Goal: Information Seeking & Learning: Learn about a topic

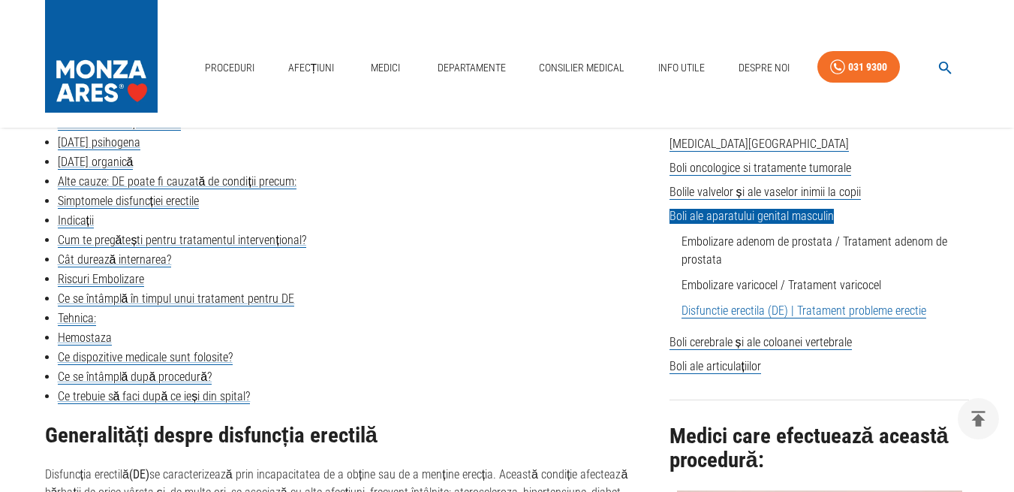
scroll to position [456, 0]
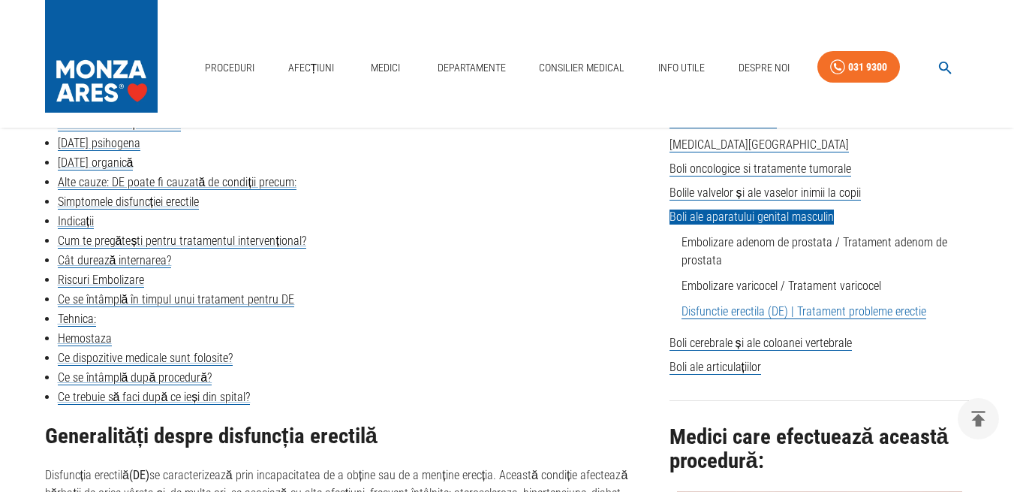
click at [478, 105] on div "Proceduri Afecțiuni Medici Departamente Consilier Medical Info Utile Despre Noi…" at bounding box center [507, 64] width 1014 height 128
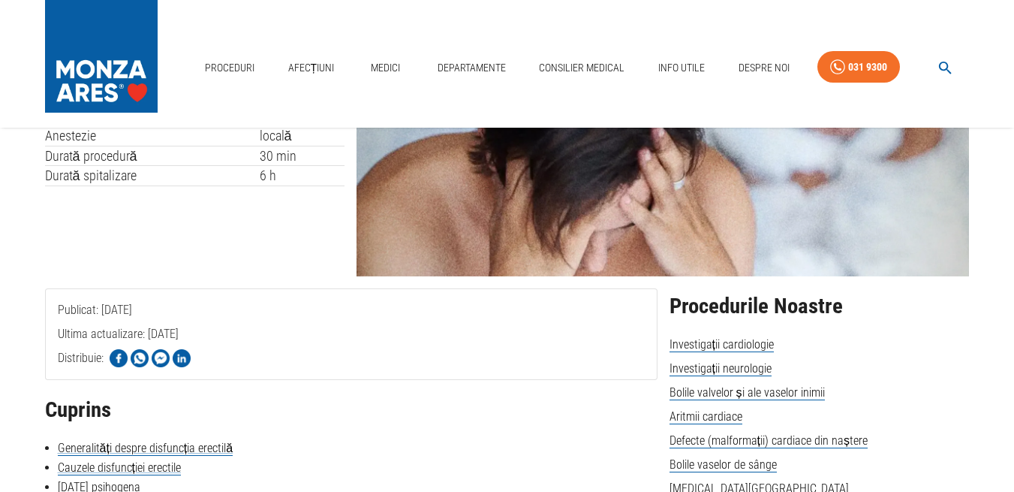
scroll to position [0, 0]
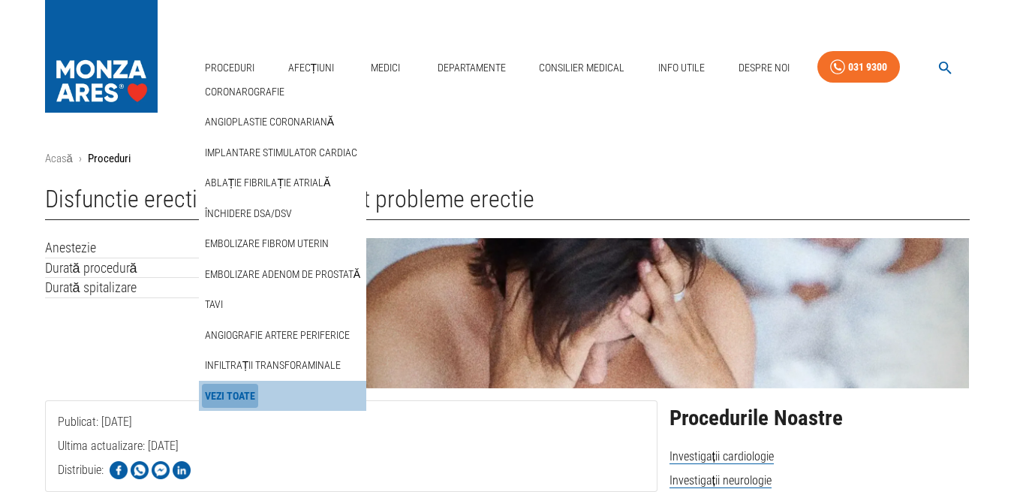
click at [247, 395] on link "Vezi Toate" at bounding box center [230, 396] width 56 height 25
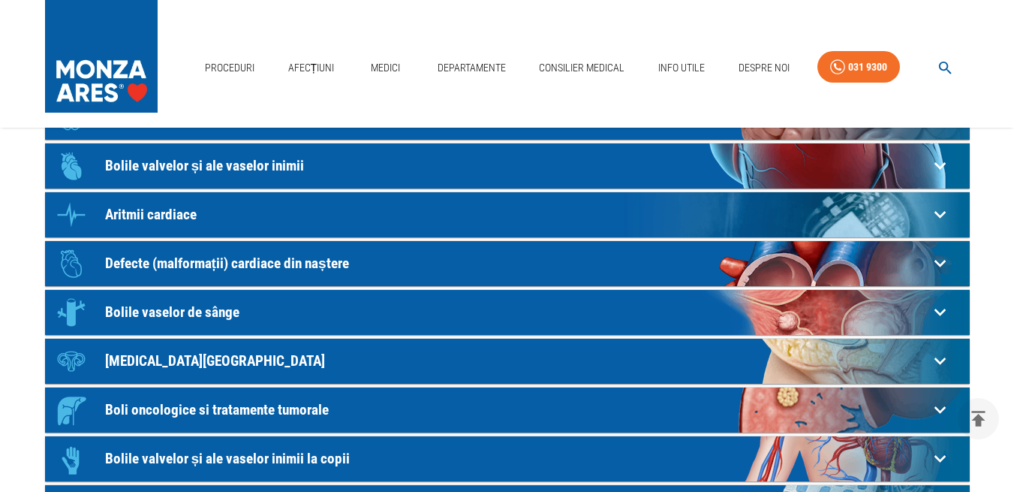
scroll to position [254, 0]
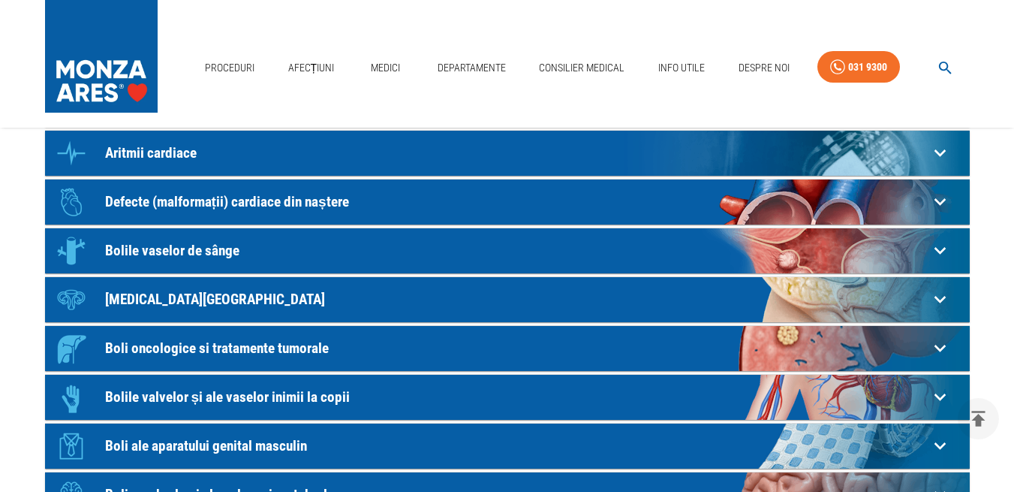
click at [201, 244] on p "Bolile vaselor de sânge" at bounding box center [517, 251] width 824 height 16
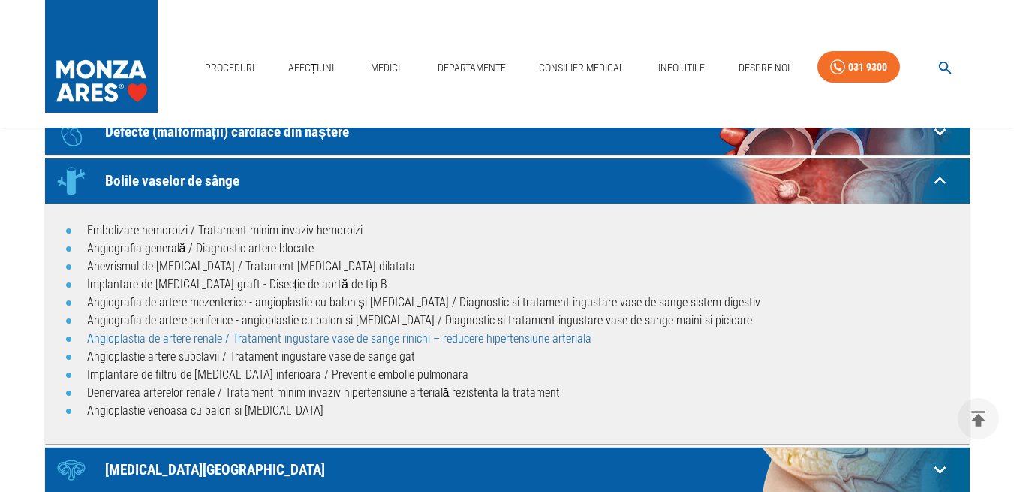
scroll to position [325, 0]
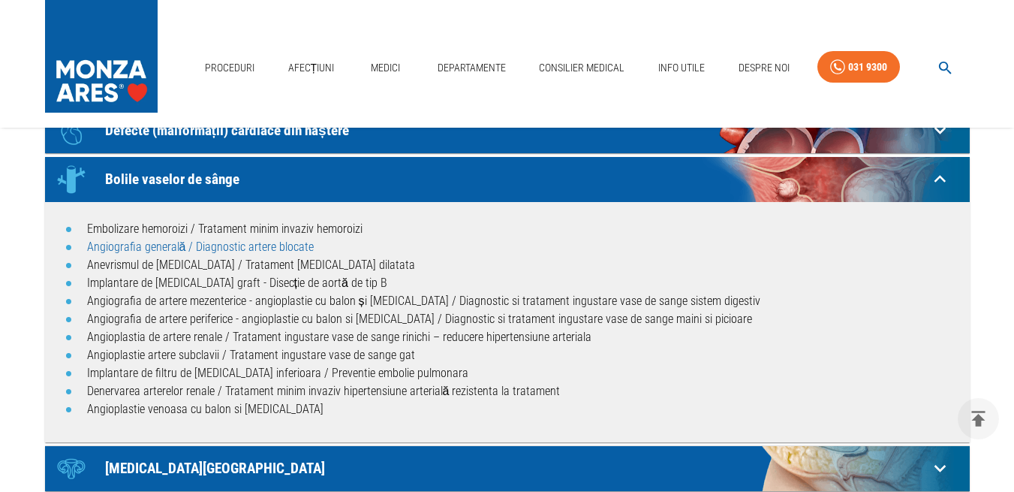
click at [298, 246] on link "Angiografia generală / Diagnostic artere blocate" at bounding box center [201, 247] width 228 height 14
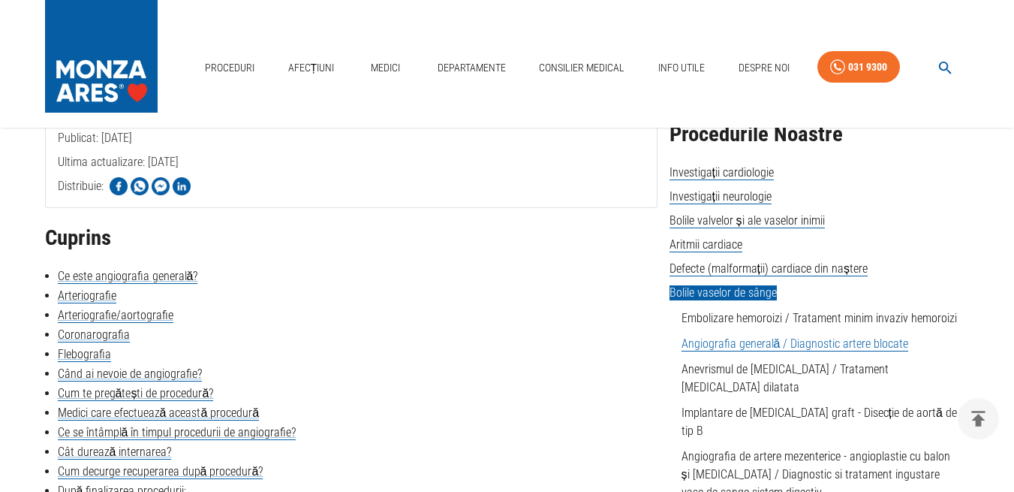
scroll to position [285, 0]
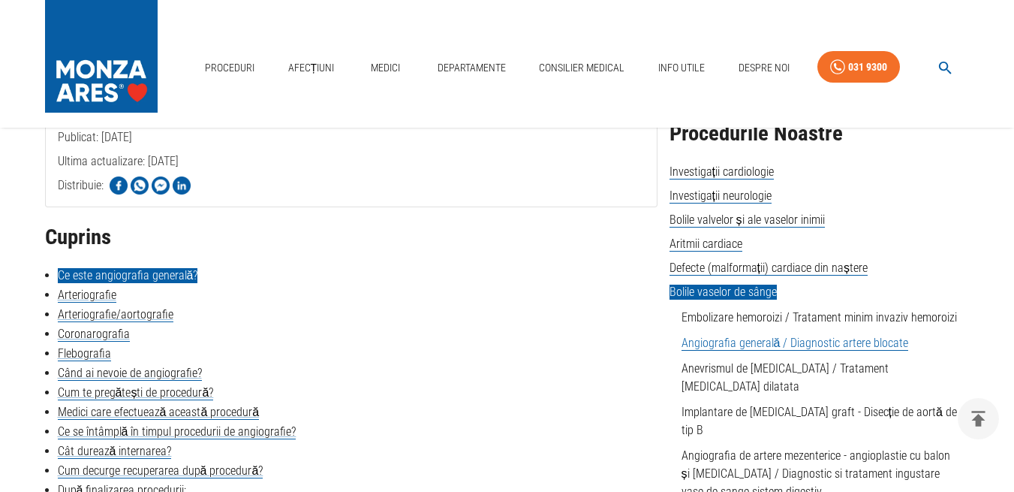
click at [167, 272] on link "Ce este angiografia generală?" at bounding box center [128, 275] width 140 height 15
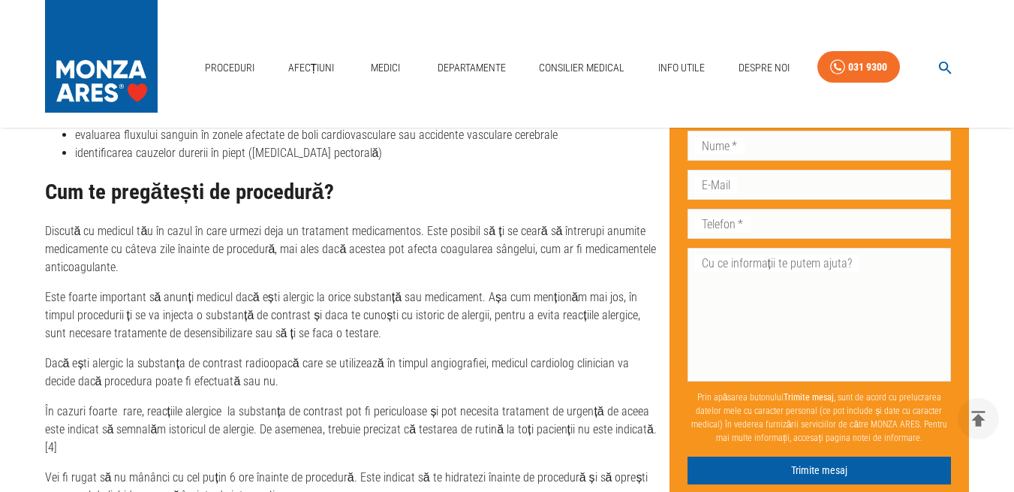
scroll to position [1745, 0]
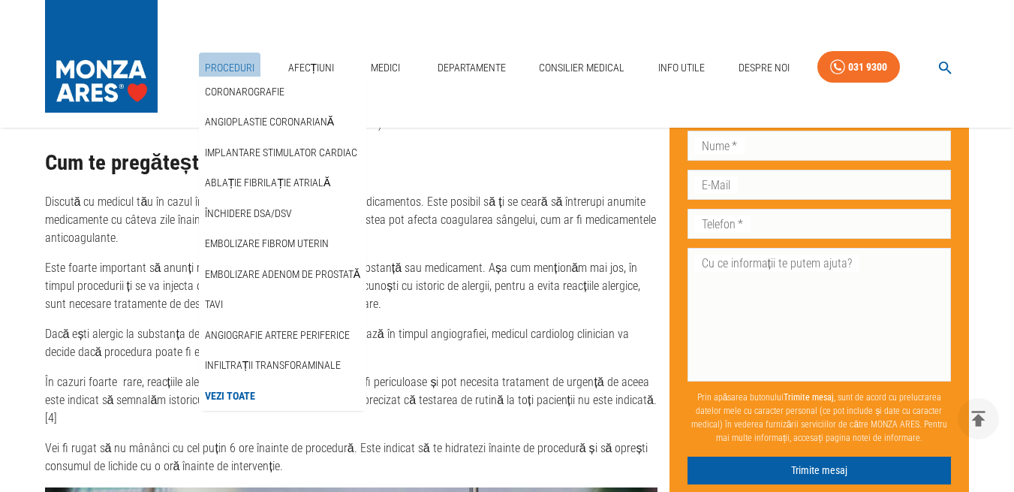
click at [236, 64] on link "Proceduri" at bounding box center [230, 68] width 62 height 31
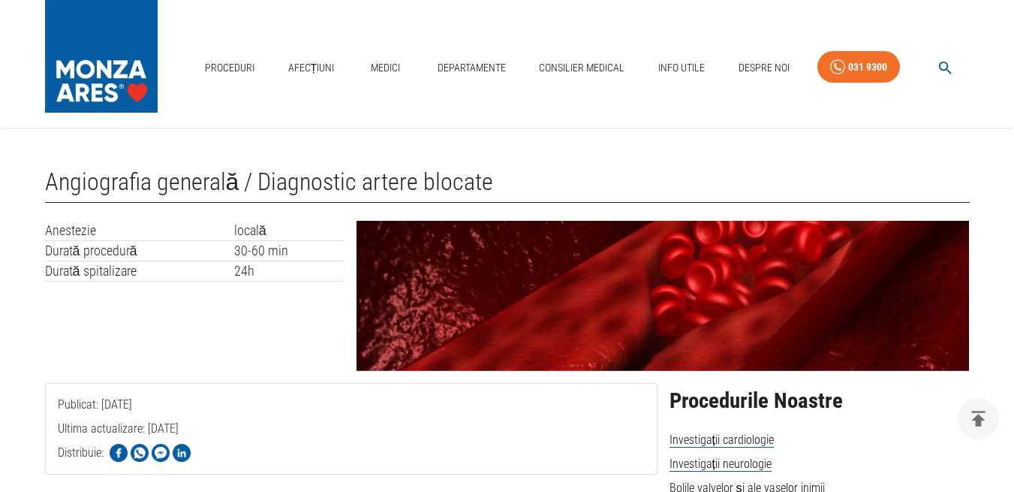
scroll to position [709, 0]
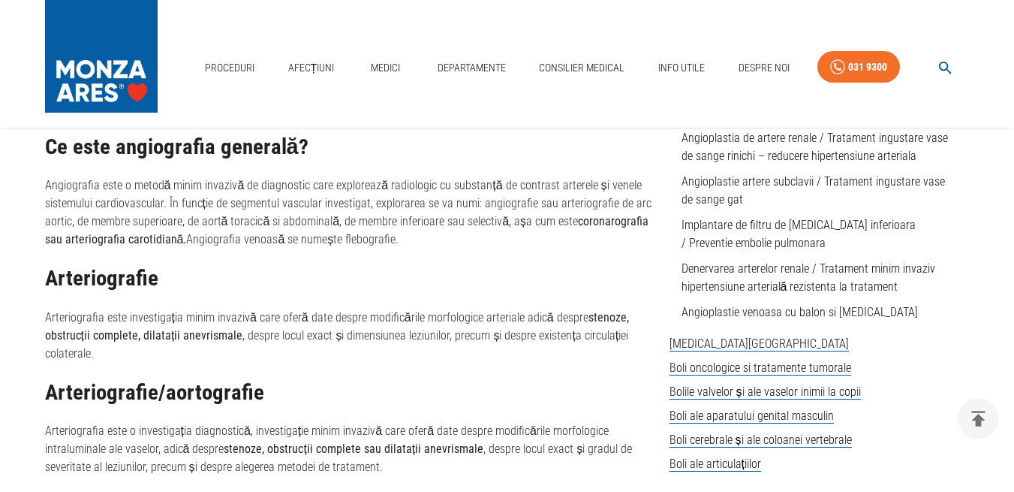
scroll to position [725, 0]
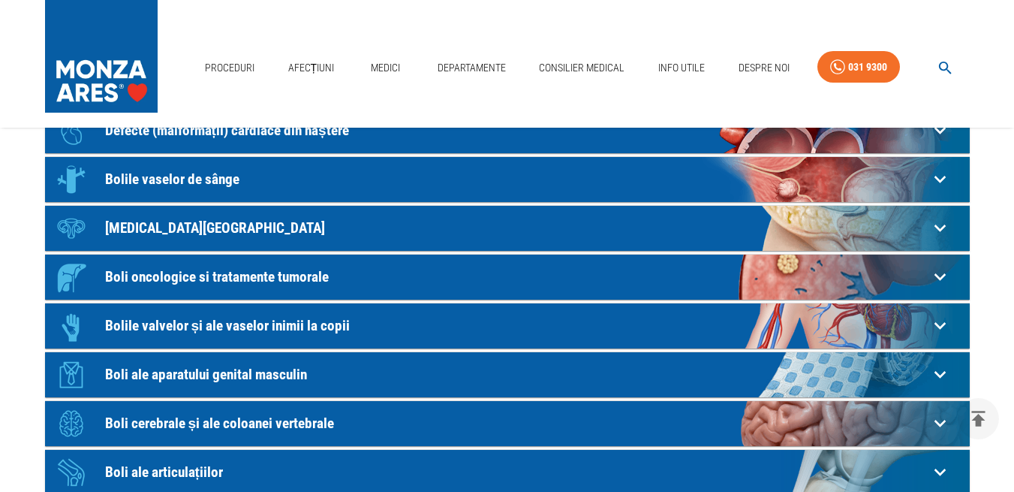
scroll to position [496, 0]
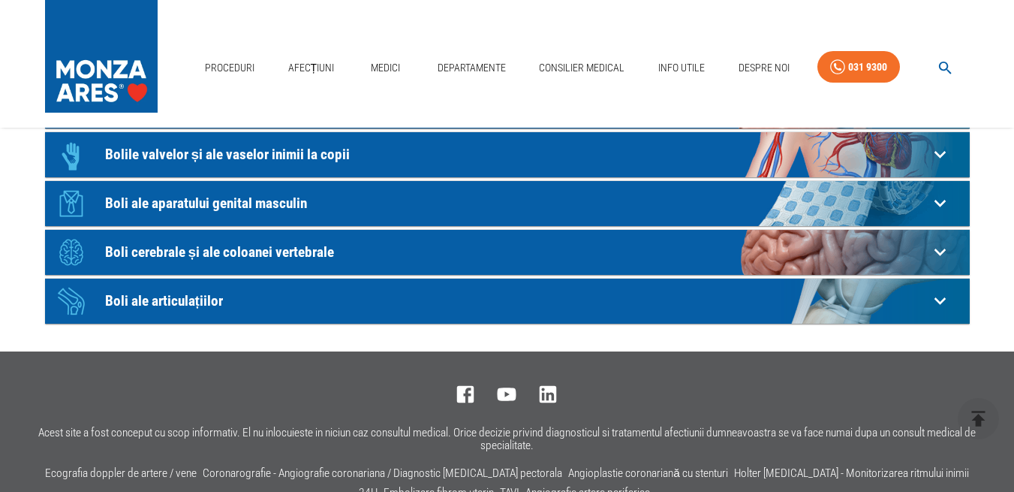
click at [178, 296] on p "Boli ale articulațiilor" at bounding box center [517, 301] width 824 height 16
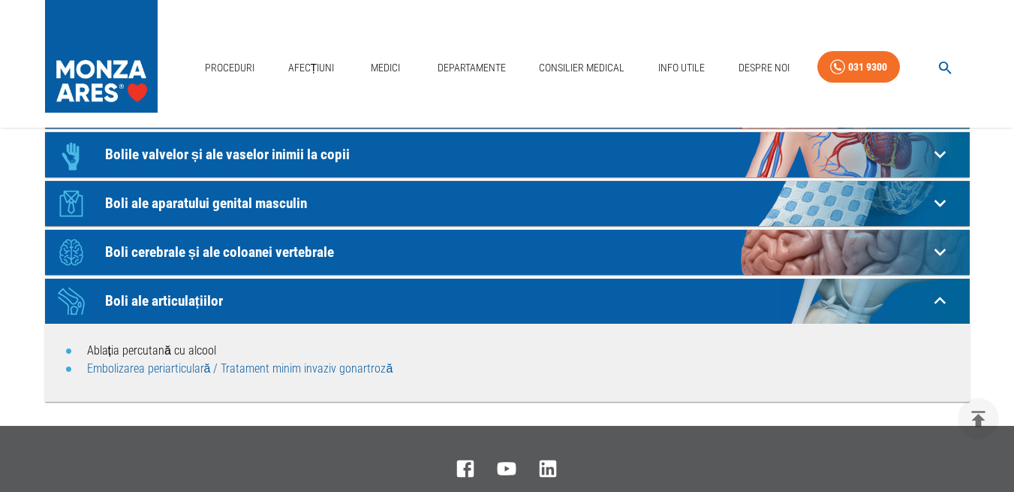
click at [267, 368] on link "Embolizarea periarticulară / Tratament minim invaziv gonartroză" at bounding box center [240, 368] width 306 height 14
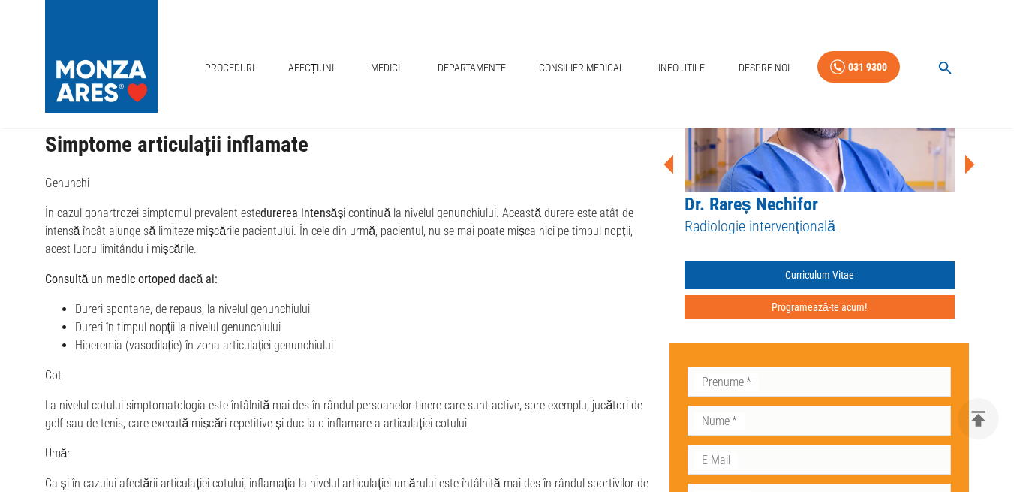
scroll to position [945, 0]
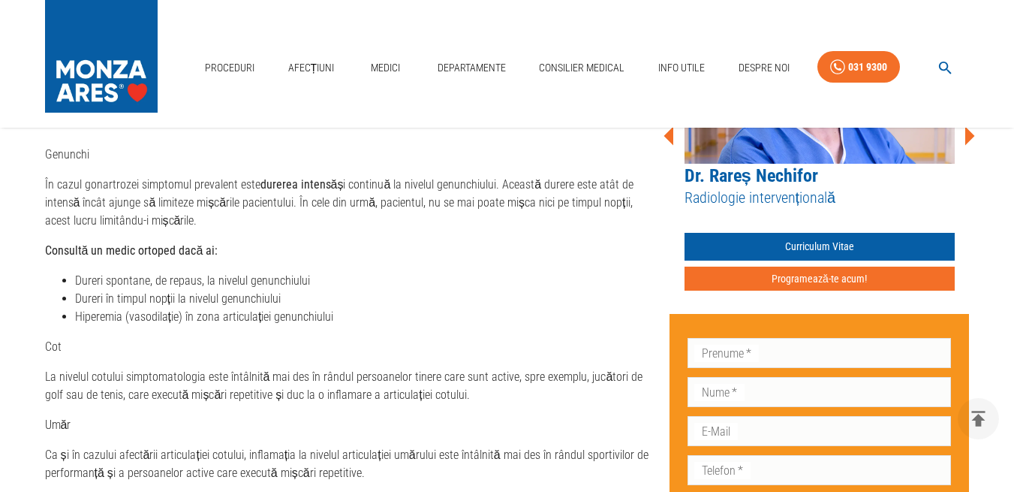
click at [458, 409] on div "Ce reprezintă embolizarea periarticulară? Embolizarea periarticulară este o int…" at bounding box center [351, 292] width 613 height 700
click at [496, 273] on li "Dureri spontane, de repaus, la nivelul genunchiului" at bounding box center [366, 281] width 583 height 18
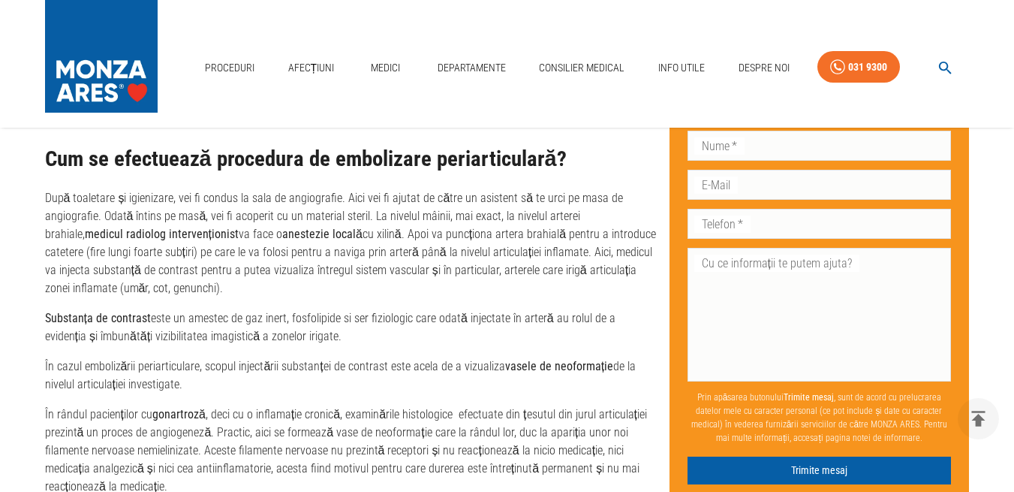
scroll to position [2369, 0]
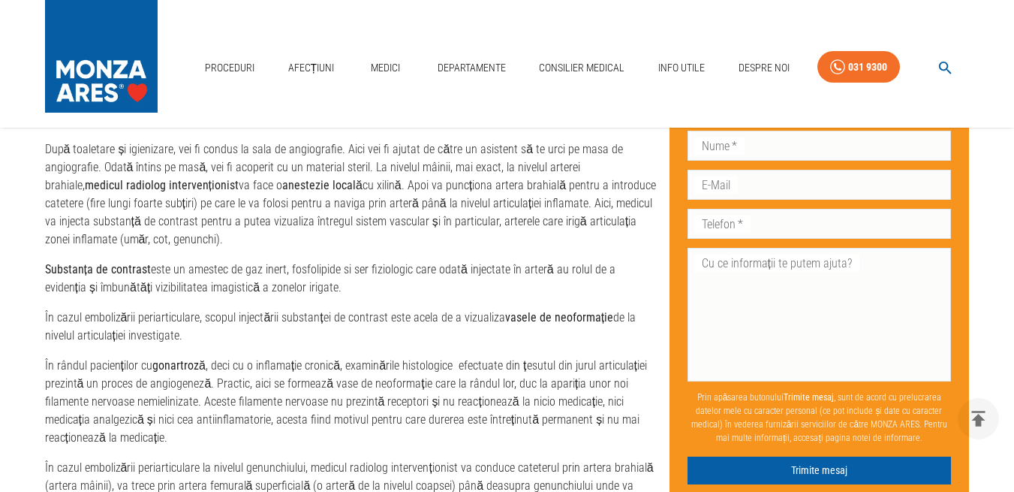
click at [411, 333] on p "În cazul embolizării periarticulare, scopul injectării substanței de contrast e…" at bounding box center [351, 327] width 613 height 36
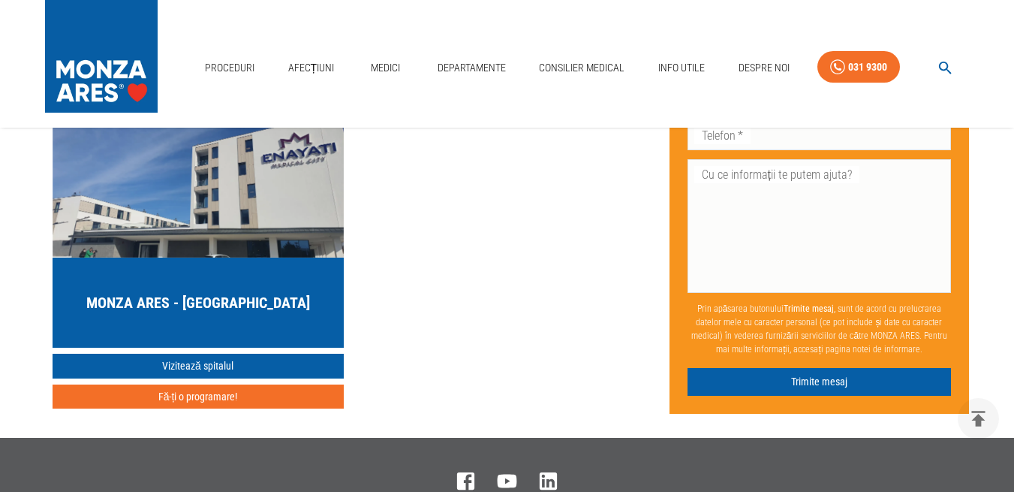
scroll to position [4630, 0]
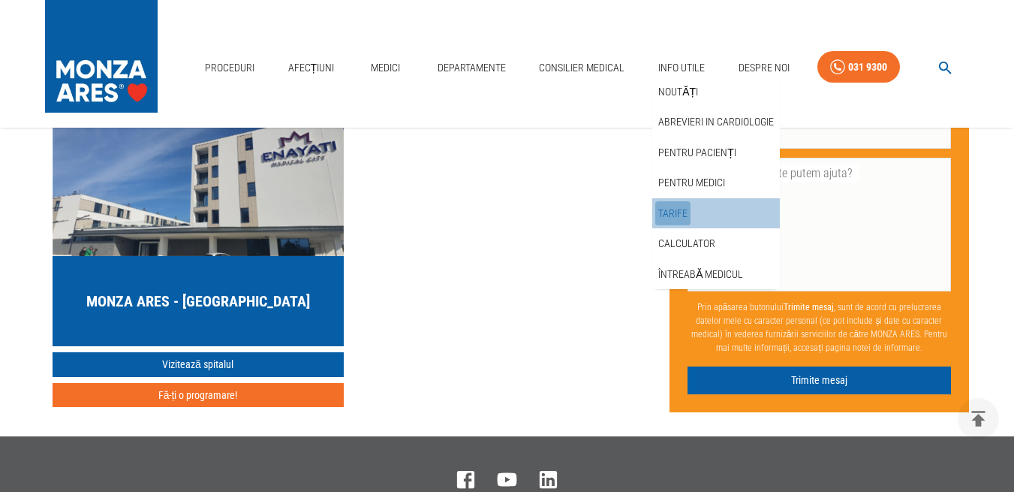
click at [674, 215] on link "Tarife" at bounding box center [672, 213] width 35 height 25
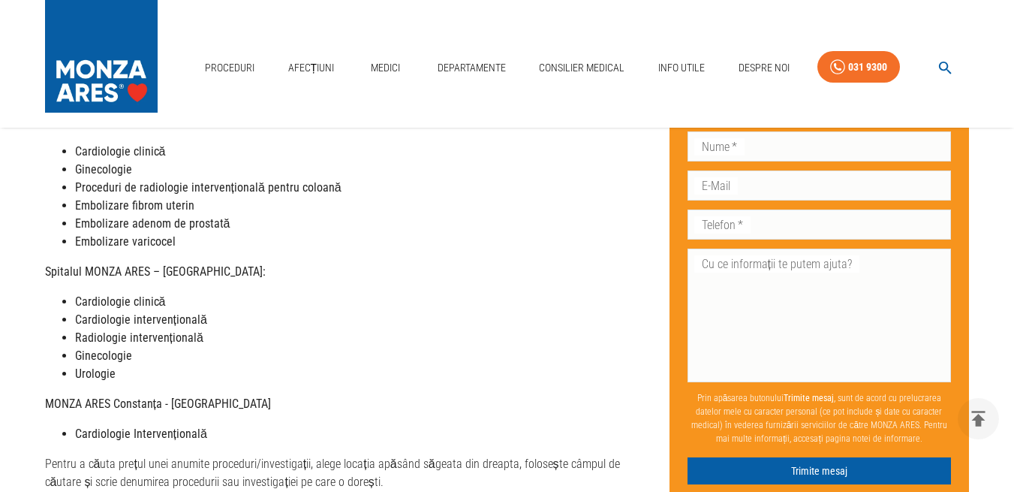
scroll to position [384, 0]
drag, startPoint x: 117, startPoint y: 380, endPoint x: 8, endPoint y: 330, distance: 119.9
click at [8, 330] on main "Acasă › [PERSON_NAME] MONZA ARES Dragi pacienți, Vă informăm că, în această per…" at bounding box center [507, 287] width 1014 height 1042
drag, startPoint x: 110, startPoint y: 399, endPoint x: 38, endPoint y: 339, distance: 93.4
click at [38, 339] on div "Dragi pacienți, Vă informăm că, în această perioadă, prețurile serviciilor noas…" at bounding box center [345, 325] width 625 height 966
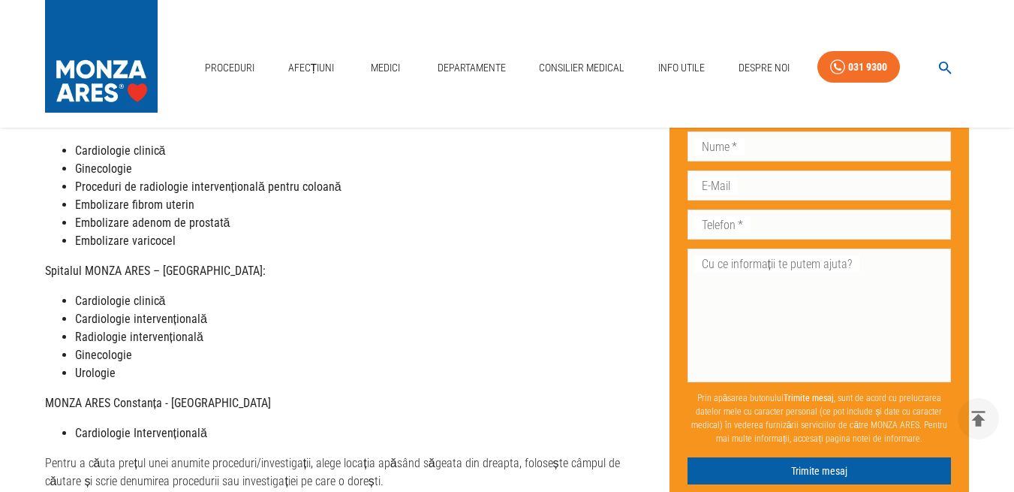
drag, startPoint x: 121, startPoint y: 351, endPoint x: 514, endPoint y: 323, distance: 393.7
click at [514, 328] on li "Radiologie intervențională" at bounding box center [366, 337] width 583 height 18
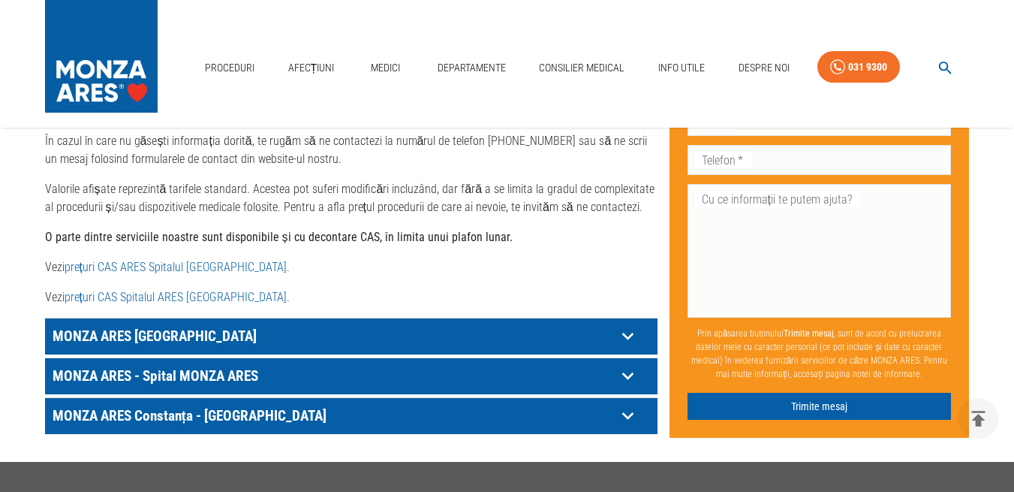
scroll to position [759, 0]
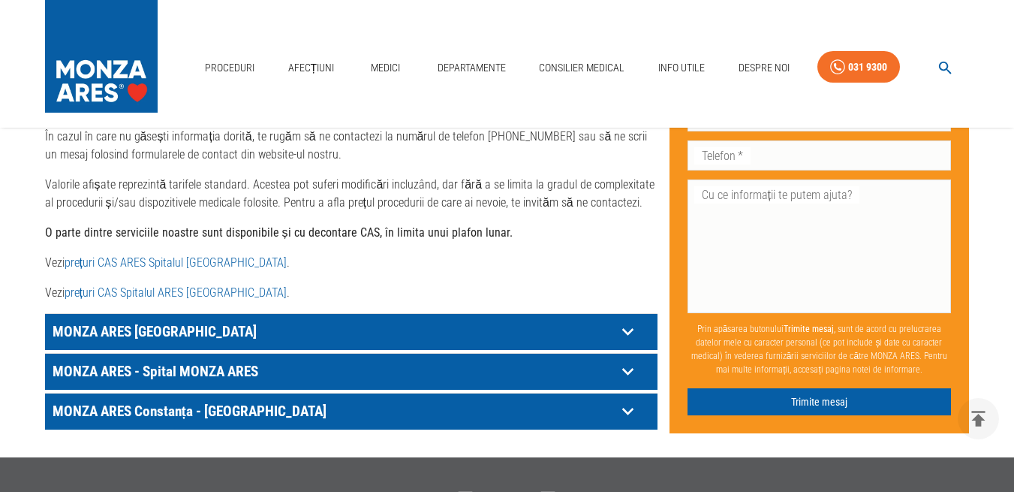
click at [622, 360] on icon at bounding box center [627, 371] width 23 height 23
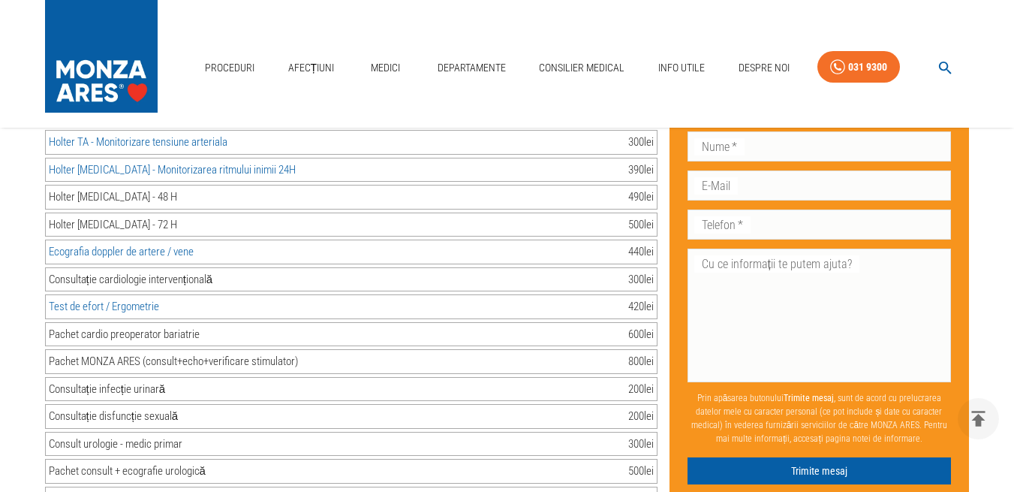
scroll to position [1274, 0]
